Goal: Information Seeking & Learning: Learn about a topic

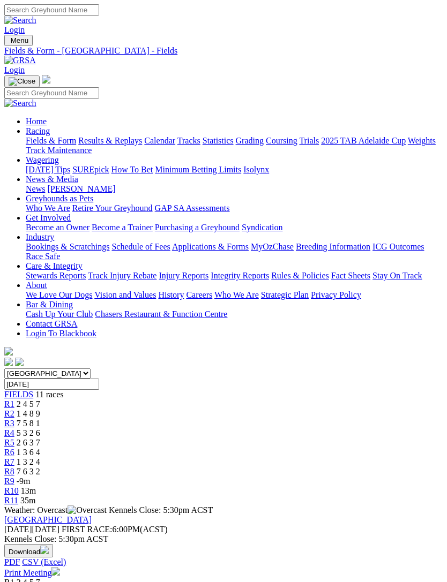
click at [14, 419] on span "R3" at bounding box center [9, 423] width 10 height 9
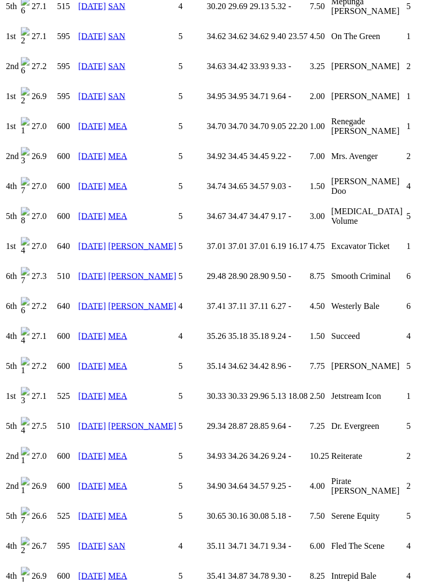
scroll to position [1198, 0]
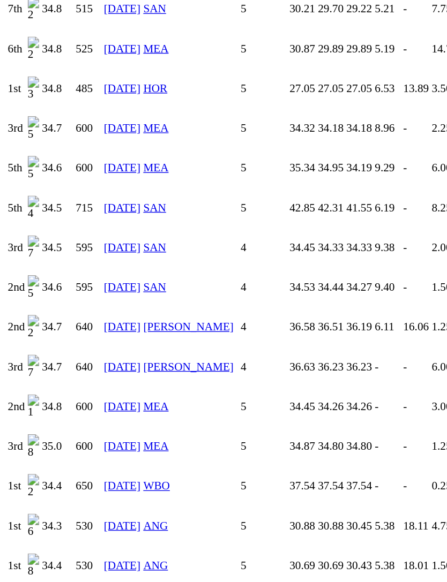
scroll to position [1756, 0]
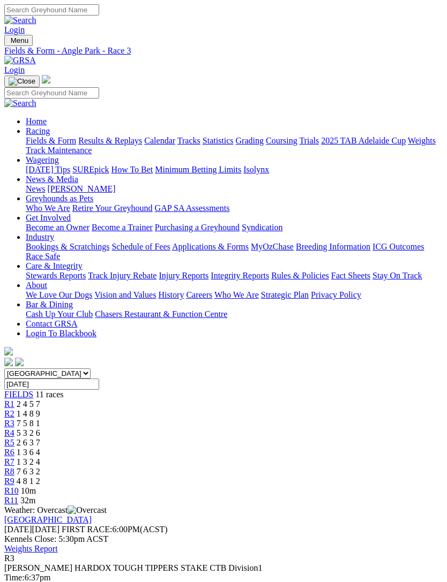
click at [40, 477] on span "4 8 1 2" at bounding box center [29, 481] width 24 height 9
click at [40, 467] on span "7 6 3 2" at bounding box center [29, 471] width 24 height 9
click at [14, 458] on span "R7" at bounding box center [9, 462] width 10 height 9
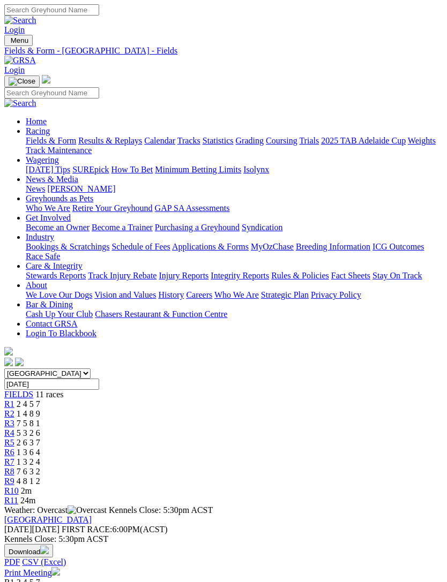
click at [173, 429] on div "R4 5 3 2 6" at bounding box center [223, 434] width 438 height 10
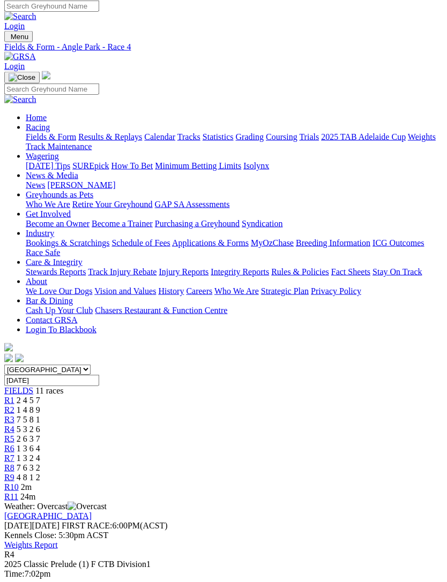
scroll to position [5, 0]
